Goal: Task Accomplishment & Management: Use online tool/utility

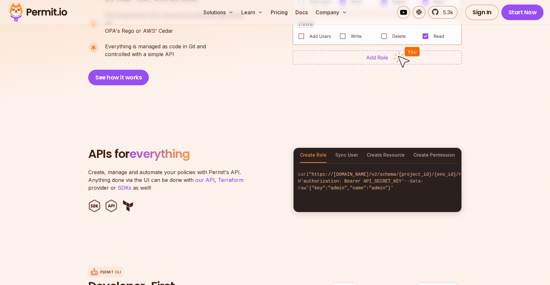
scroll to position [565, 0]
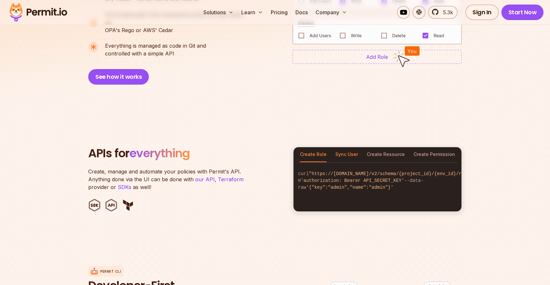
click at [341, 149] on button "Sync User" at bounding box center [346, 154] width 23 height 15
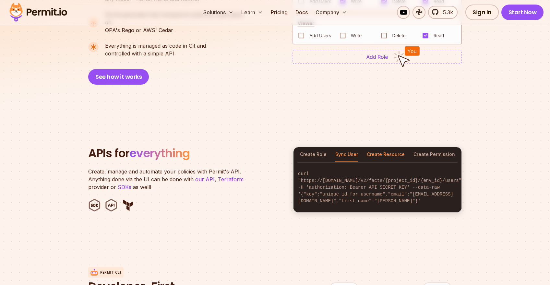
click at [383, 147] on button "Create Resource" at bounding box center [386, 154] width 38 height 15
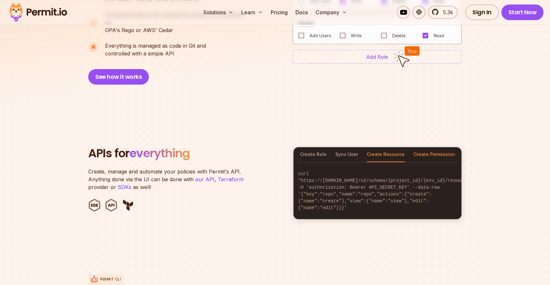
click at [416, 150] on button "Create Permission" at bounding box center [434, 154] width 42 height 15
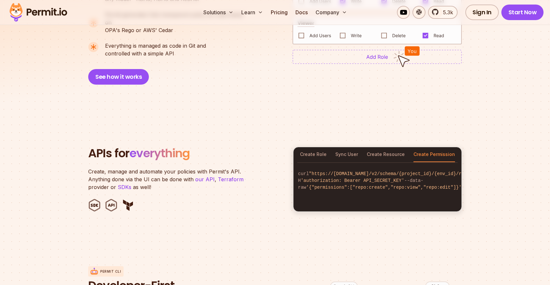
click at [299, 147] on div "Create Role Sync User Create Resource Create Permission" at bounding box center [377, 154] width 168 height 15
click at [307, 147] on button "Create Role" at bounding box center [313, 154] width 27 height 15
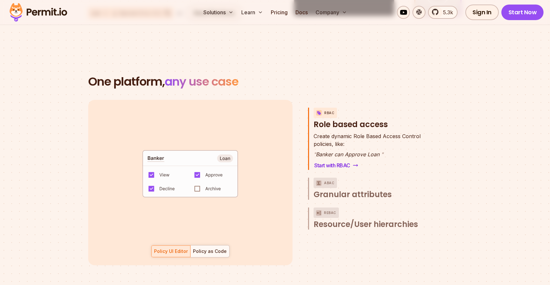
scroll to position [29, 0]
click at [207, 248] on div "Policy as Code" at bounding box center [210, 251] width 34 height 6
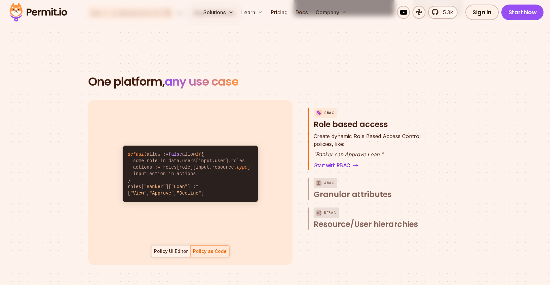
click at [178, 248] on div "Policy UI Editor" at bounding box center [171, 251] width 34 height 6
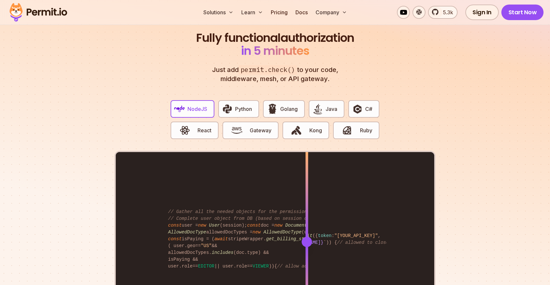
scroll to position [1230, 0]
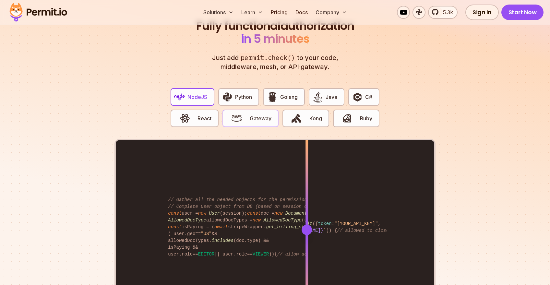
click at [246, 113] on span "button" at bounding box center [237, 118] width 22 height 11
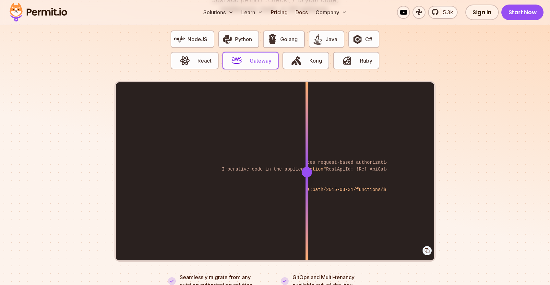
scroll to position [1289, 0]
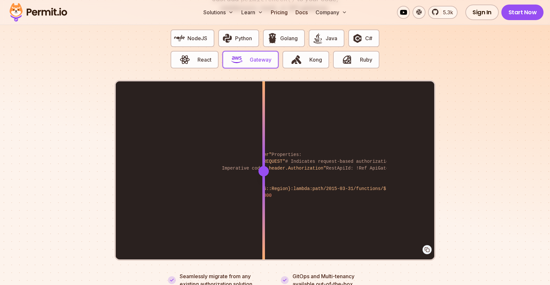
drag, startPoint x: 306, startPoint y: 163, endPoint x: 264, endPoint y: 202, distance: 57.8
click at [264, 202] on div at bounding box center [263, 170] width 3 height 179
click at [191, 35] on button "NodeJS" at bounding box center [193, 39] width 44 height 18
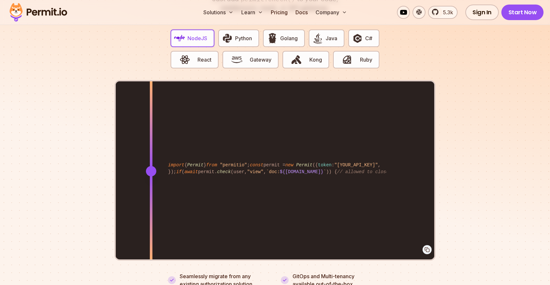
drag, startPoint x: 306, startPoint y: 162, endPoint x: 151, endPoint y: 212, distance: 163.1
click at [151, 212] on div at bounding box center [151, 170] width 3 height 179
click at [212, 52] on button "React" at bounding box center [195, 60] width 48 height 18
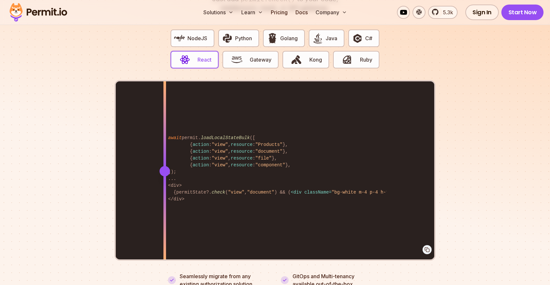
drag, startPoint x: 307, startPoint y: 163, endPoint x: 165, endPoint y: 183, distance: 144.0
click at [165, 183] on div at bounding box center [164, 170] width 3 height 179
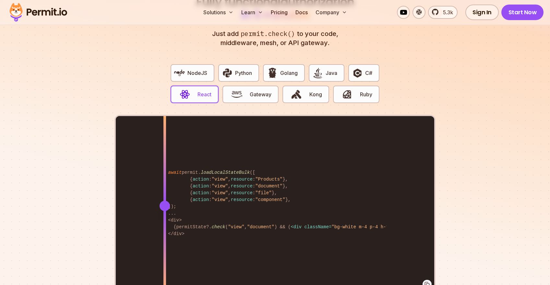
scroll to position [1253, 0]
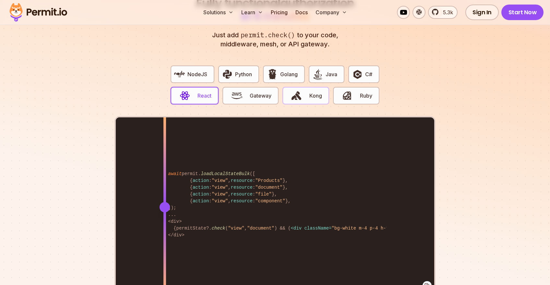
click at [301, 90] on img "button" at bounding box center [296, 95] width 11 height 11
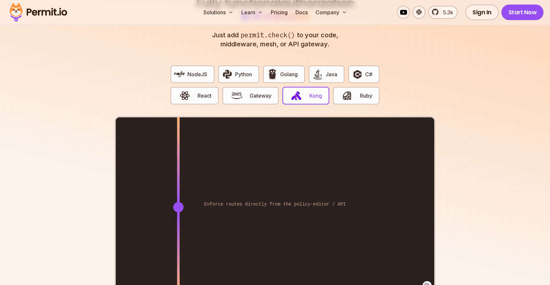
drag, startPoint x: 305, startPoint y: 197, endPoint x: 178, endPoint y: 216, distance: 128.5
click at [178, 216] on div at bounding box center [178, 206] width 3 height 179
click at [240, 93] on img "button" at bounding box center [236, 95] width 11 height 11
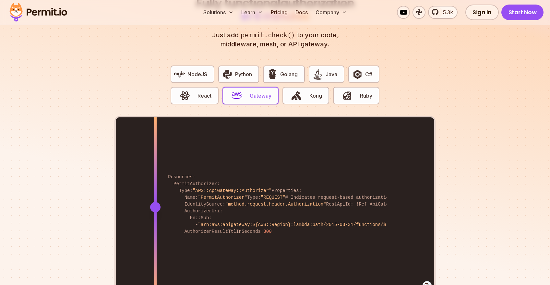
drag, startPoint x: 306, startPoint y: 200, endPoint x: 155, endPoint y: 231, distance: 153.9
click at [155, 231] on div at bounding box center [155, 206] width 3 height 179
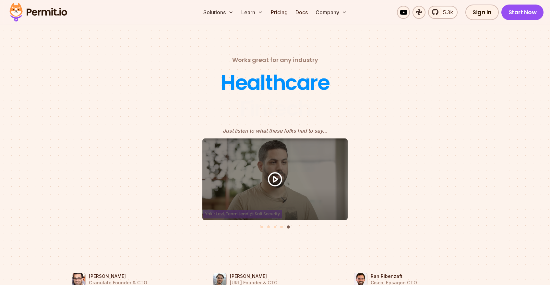
scroll to position [2807, 0]
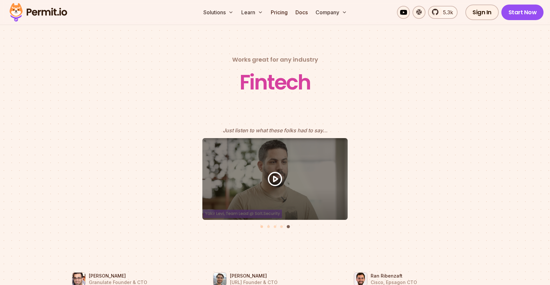
click at [261, 225] on button "Go to slide 1" at bounding box center [261, 226] width 3 height 3
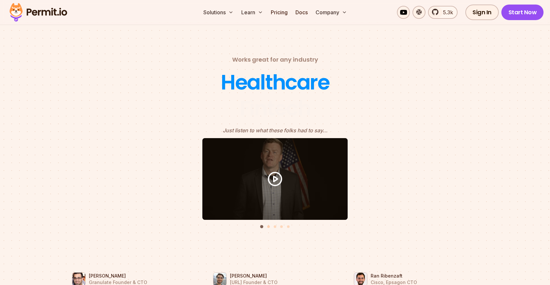
click at [268, 225] on button "Go to slide 2" at bounding box center [268, 226] width 3 height 3
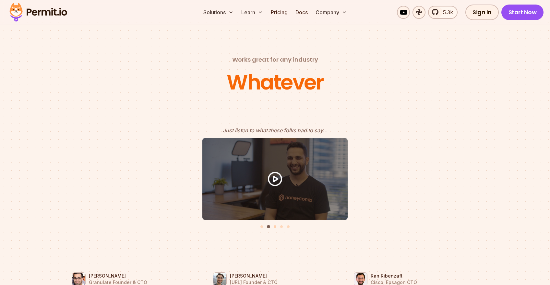
click at [275, 225] on button "Go to slide 3" at bounding box center [275, 226] width 3 height 3
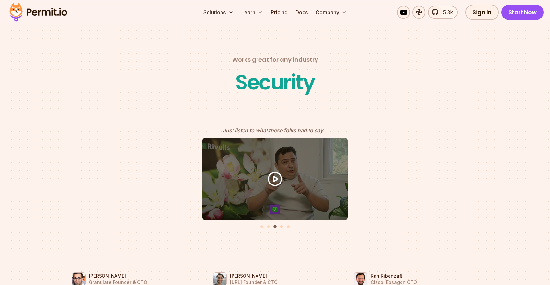
click at [281, 225] on button "Go to slide 4" at bounding box center [281, 226] width 3 height 3
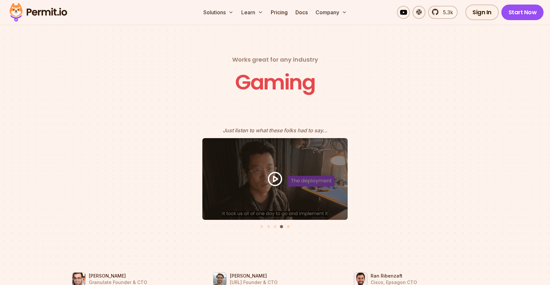
click at [288, 225] on button "Go to slide 5" at bounding box center [288, 226] width 3 height 3
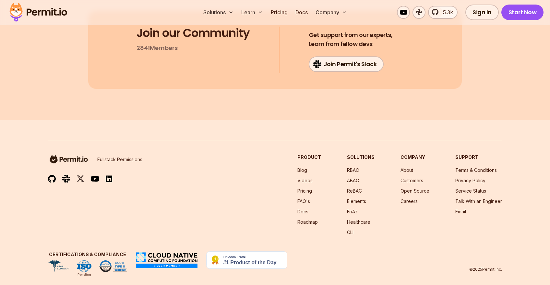
scroll to position [3484, 0]
click at [279, 13] on link "Pricing" at bounding box center [279, 12] width 22 height 13
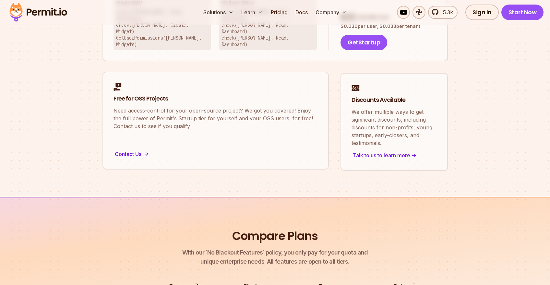
scroll to position [525, 0]
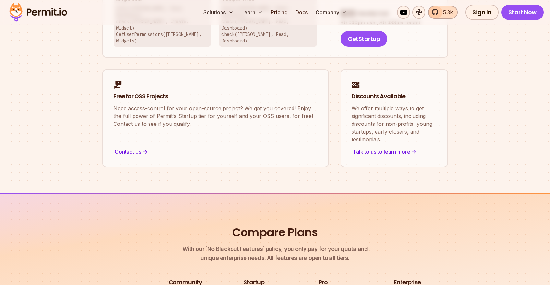
click at [443, 12] on span "5.3k" at bounding box center [446, 12] width 14 height 8
click at [446, 15] on span "5.3k" at bounding box center [446, 12] width 14 height 8
click at [519, 12] on link "Start Now" at bounding box center [522, 13] width 42 height 16
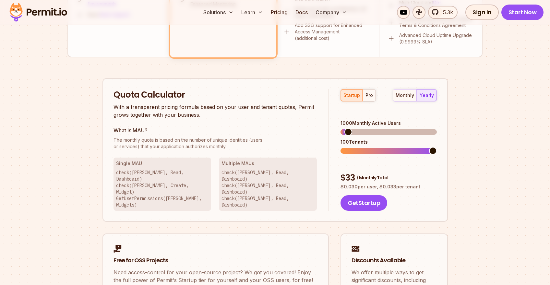
scroll to position [357, 0]
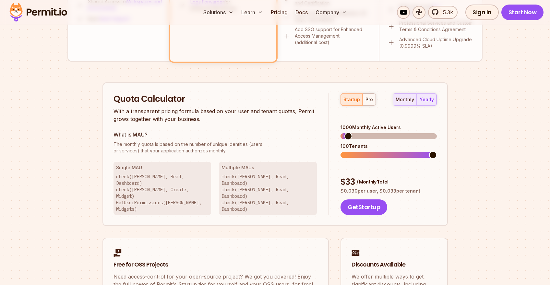
click at [409, 101] on div "monthly" at bounding box center [405, 99] width 18 height 6
click at [437, 151] on span at bounding box center [433, 155] width 8 height 8
click at [365, 101] on div "pro" at bounding box center [368, 99] width 7 height 6
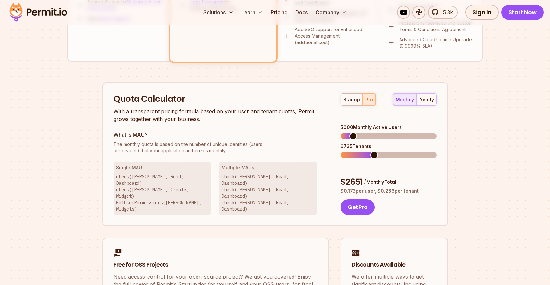
click at [373, 151] on span at bounding box center [374, 155] width 8 height 8
click at [340, 132] on span at bounding box center [344, 136] width 8 height 8
click at [355, 96] on div "startup" at bounding box center [351, 99] width 17 height 6
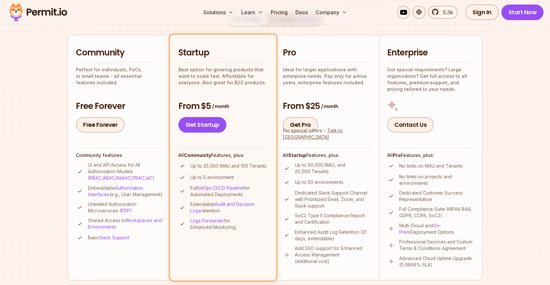
scroll to position [135, 0]
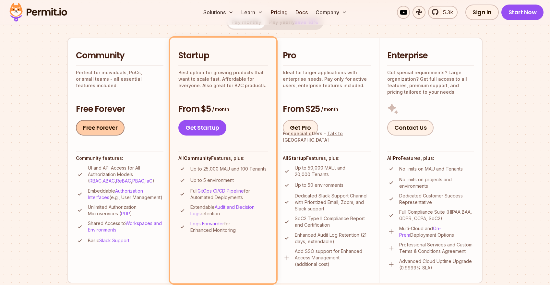
click at [106, 127] on link "Free Forever" at bounding box center [100, 128] width 49 height 16
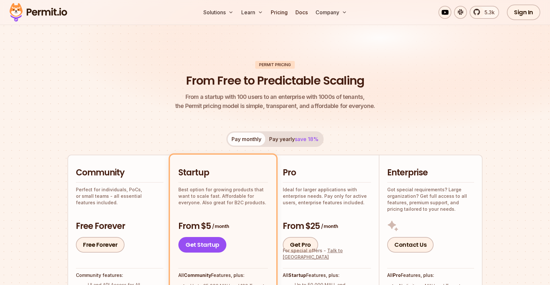
scroll to position [0, 0]
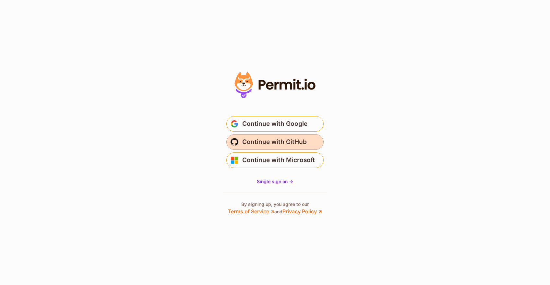
click at [275, 138] on span "Continue with GitHub" at bounding box center [274, 142] width 65 height 10
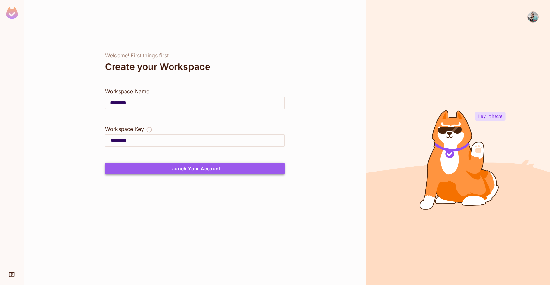
click at [193, 167] on button "Launch Your Account" at bounding box center [195, 169] width 180 height 12
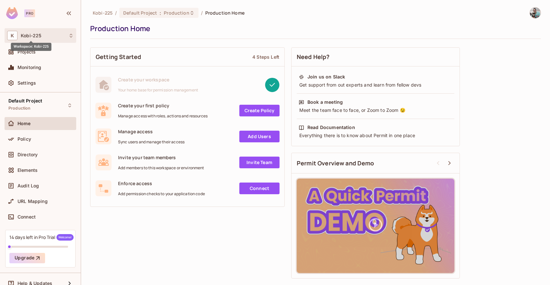
click at [34, 37] on span "Kobi-225" at bounding box center [31, 35] width 20 height 5
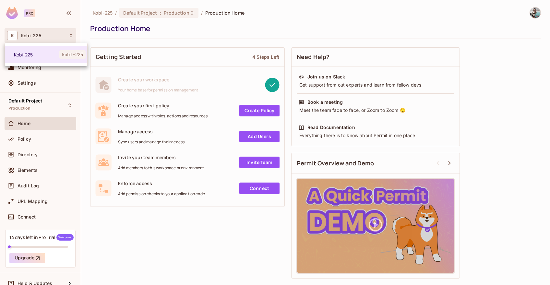
click at [37, 35] on div at bounding box center [275, 142] width 550 height 285
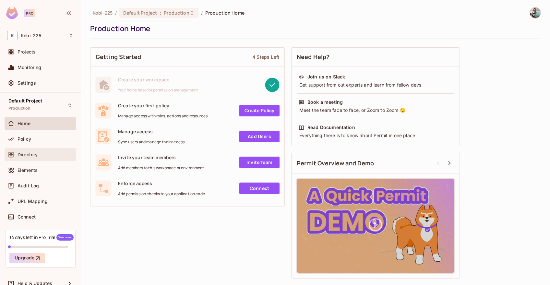
scroll to position [8, 0]
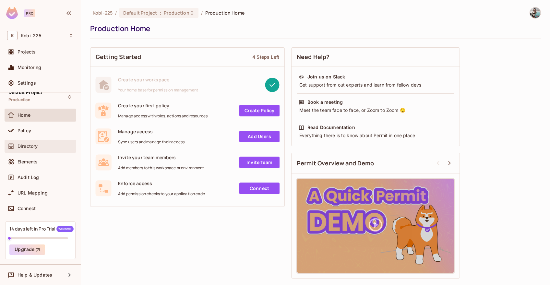
click at [31, 144] on span "Directory" at bounding box center [28, 146] width 20 height 5
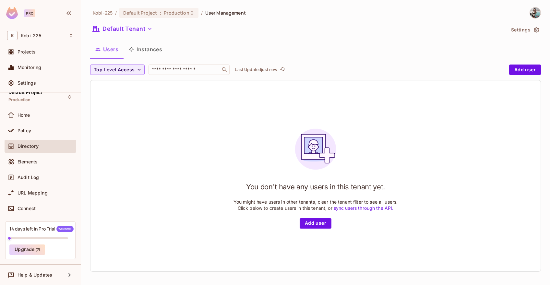
click at [133, 49] on icon "button" at bounding box center [131, 49] width 5 height 5
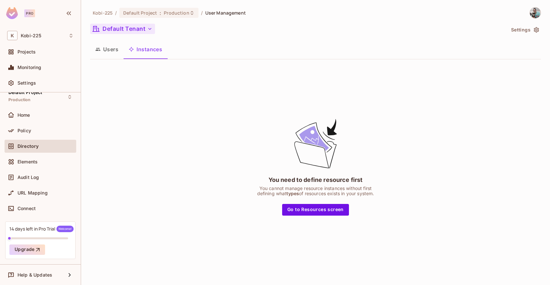
click at [145, 26] on button "Default Tenant" at bounding box center [122, 29] width 65 height 10
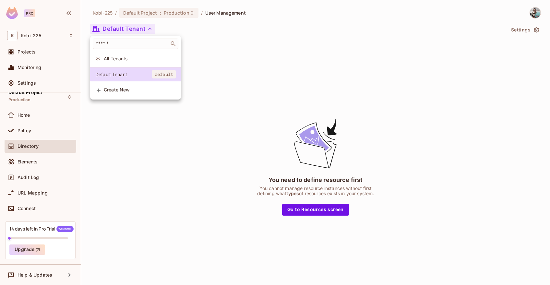
click at [164, 26] on div at bounding box center [275, 142] width 550 height 285
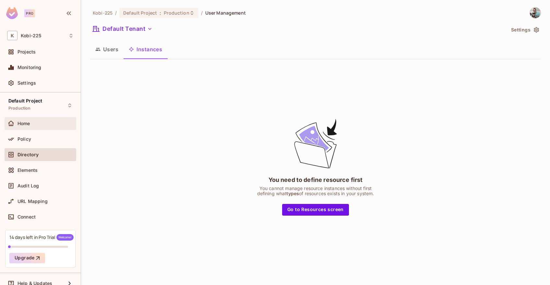
click at [35, 122] on div "Home" at bounding box center [46, 123] width 56 height 5
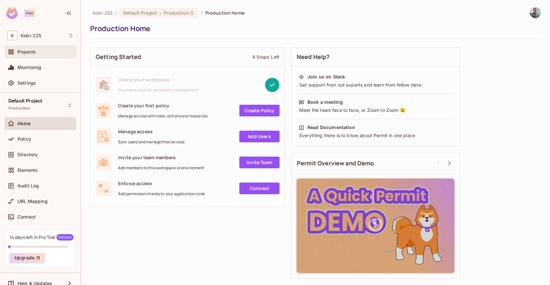
click at [46, 54] on div "Projects" at bounding box center [46, 51] width 56 height 5
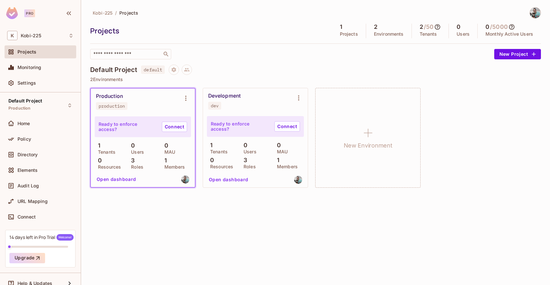
click at [438, 26] on icon at bounding box center [437, 27] width 6 height 6
click at [450, 74] on div at bounding box center [275, 142] width 550 height 285
click at [42, 69] on div "Monitoring" at bounding box center [46, 67] width 56 height 5
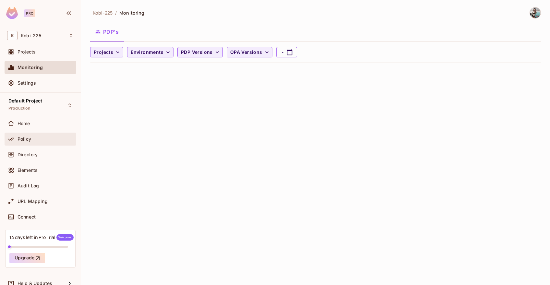
click at [40, 134] on div "Policy" at bounding box center [41, 139] width 72 height 13
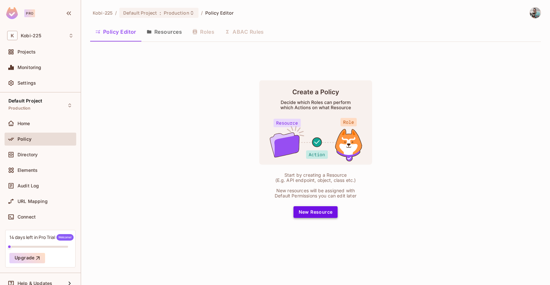
click at [315, 210] on button "New Resource" at bounding box center [315, 212] width 44 height 12
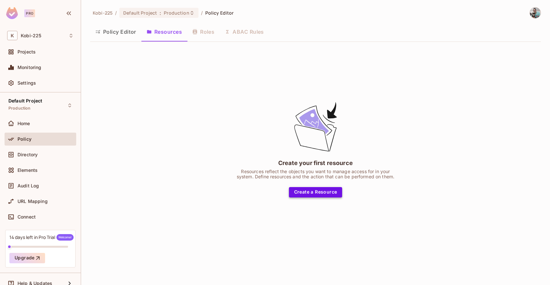
click at [307, 194] on button "Create a Resource" at bounding box center [316, 192] width 54 height 10
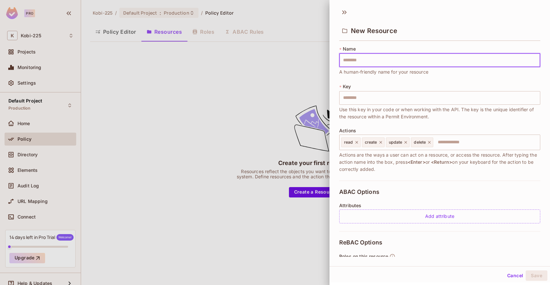
click at [450, 72] on div "* Name ​ A human-friendly name for your resource" at bounding box center [439, 61] width 201 height 30
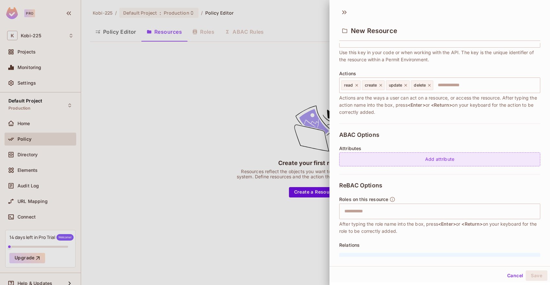
scroll to position [97, 0]
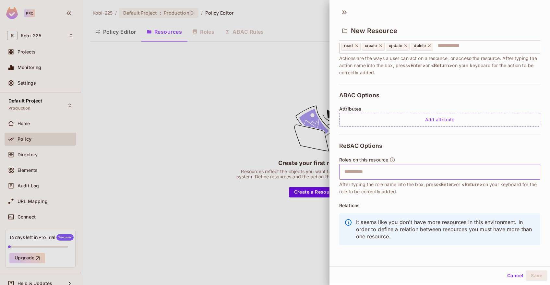
click at [398, 172] on input "text" at bounding box center [438, 171] width 197 height 13
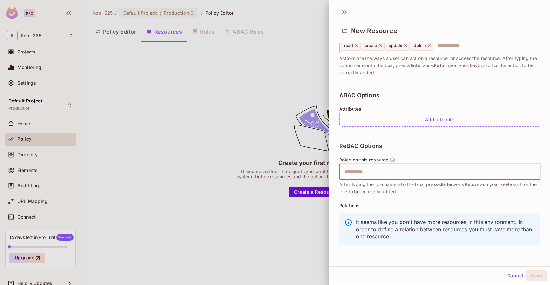
click at [407, 147] on div "ReBAC Options Roles on this resource ​ After typing the role name into the box,…" at bounding box center [439, 196] width 201 height 122
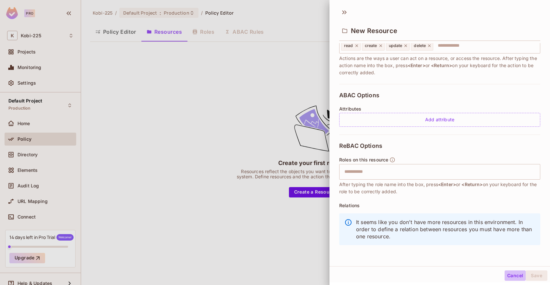
click at [505, 275] on button "Cancel" at bounding box center [515, 275] width 21 height 10
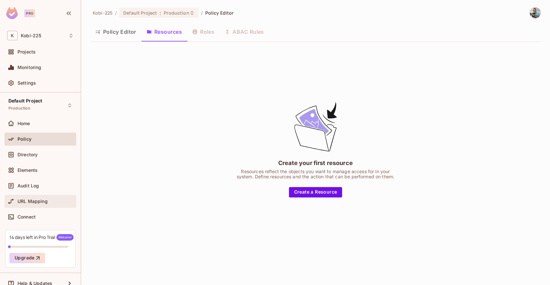
click at [46, 201] on span "URL Mapping" at bounding box center [33, 201] width 30 height 5
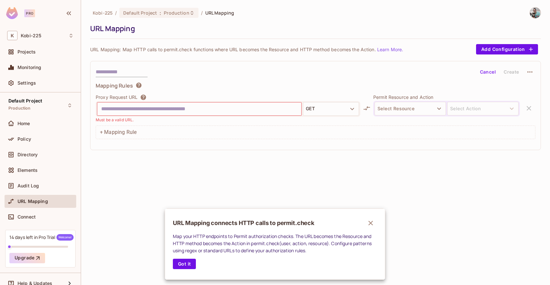
click at [32, 183] on div at bounding box center [275, 142] width 550 height 285
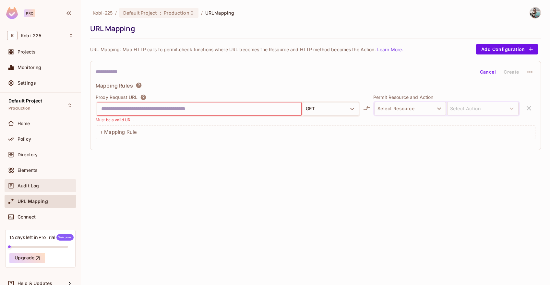
click at [29, 185] on span "Audit Log" at bounding box center [28, 185] width 21 height 5
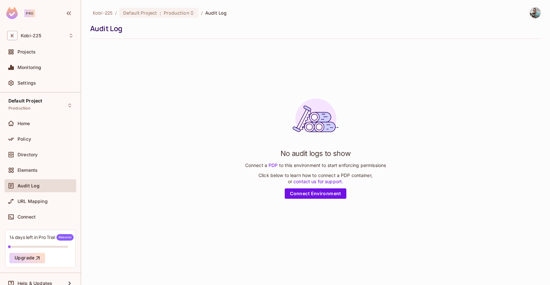
click at [273, 165] on link "PDP" at bounding box center [273, 165] width 12 height 6
